Goal: Navigation & Orientation: Find specific page/section

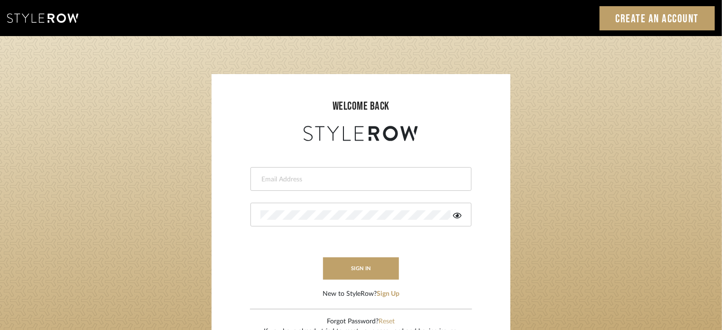
click at [274, 184] on div at bounding box center [360, 179] width 221 height 24
type input "shannon@nestkbhomedesign.com"
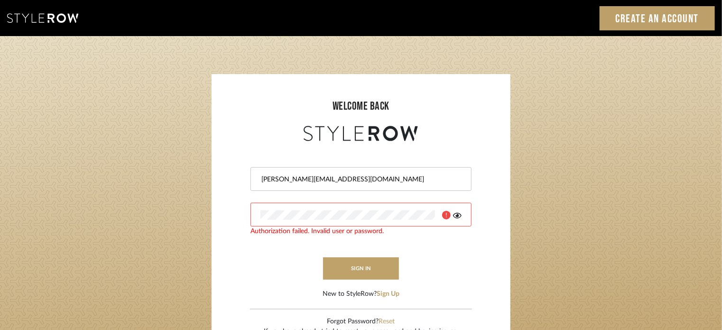
click at [454, 214] on icon at bounding box center [457, 215] width 9 height 8
click at [371, 266] on button "sign in" at bounding box center [361, 268] width 76 height 22
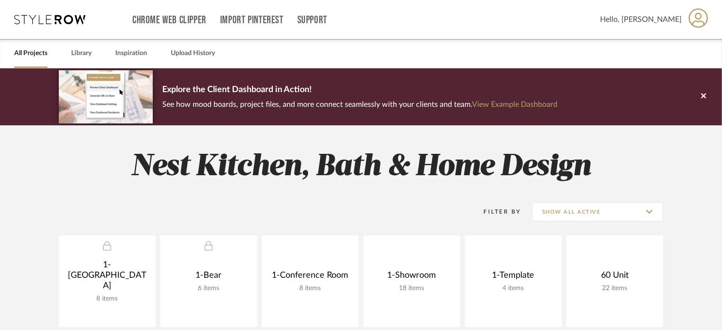
drag, startPoint x: 585, startPoint y: 168, endPoint x: 605, endPoint y: 166, distance: 20.0
click at [605, 166] on h2 "Nest Kitchen, Bath & Home Design" at bounding box center [360, 167] width 683 height 36
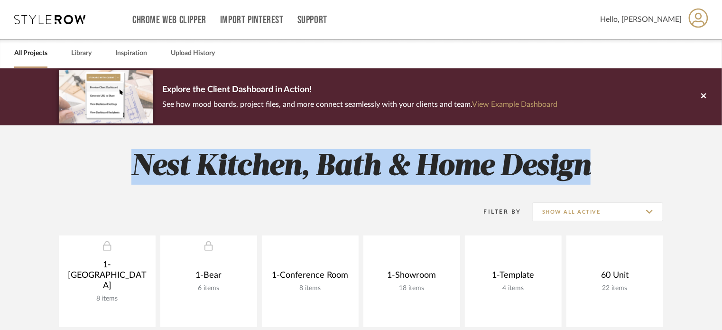
drag, startPoint x: 598, startPoint y: 164, endPoint x: 705, endPoint y: 127, distance: 112.3
click at [625, 173] on h2 "Nest Kitchen, Bath & Home Design" at bounding box center [360, 167] width 683 height 36
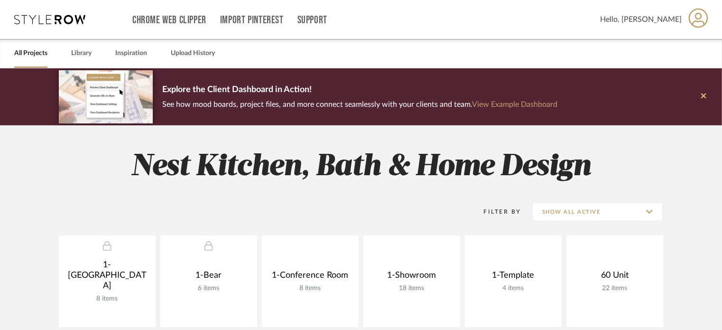
click at [701, 96] on icon at bounding box center [703, 96] width 5 height 9
